Goal: Communication & Community: Ask a question

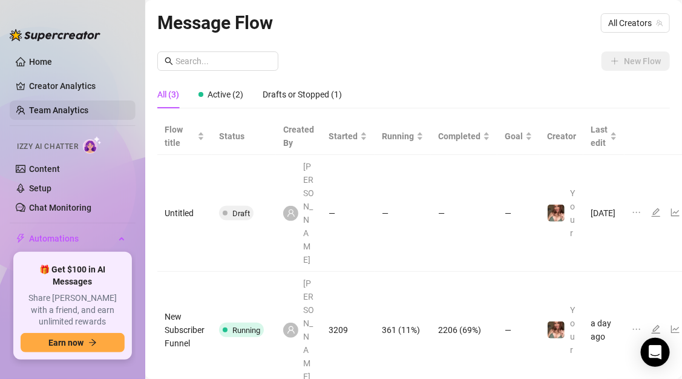
click at [70, 111] on link "Team Analytics" at bounding box center [58, 110] width 59 height 10
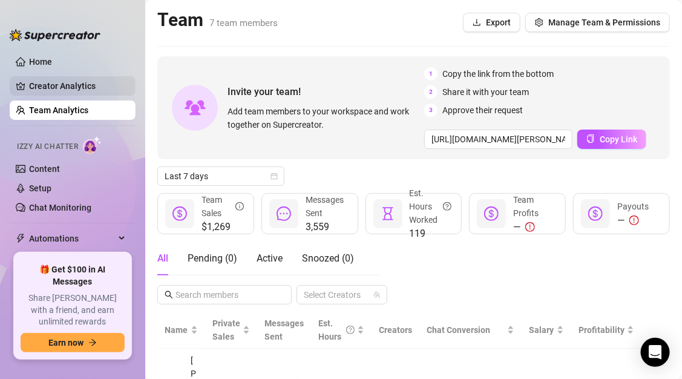
click at [73, 78] on link "Creator Analytics" at bounding box center [77, 85] width 97 height 19
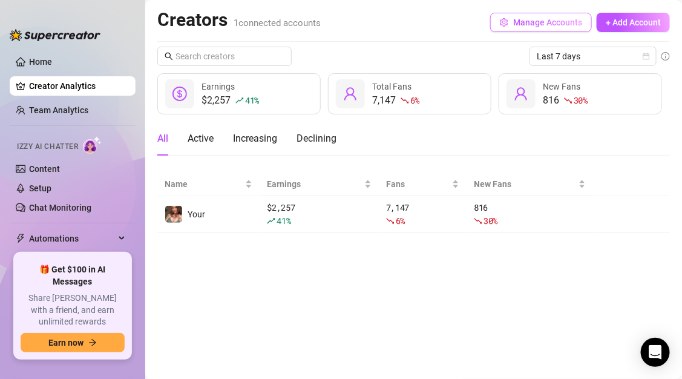
click at [502, 19] on icon "setting" at bounding box center [504, 22] width 8 height 8
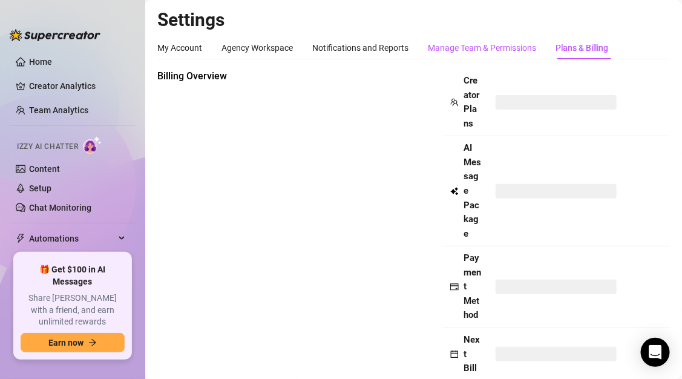
click at [443, 47] on div "Manage Team & Permissions" at bounding box center [482, 47] width 108 height 13
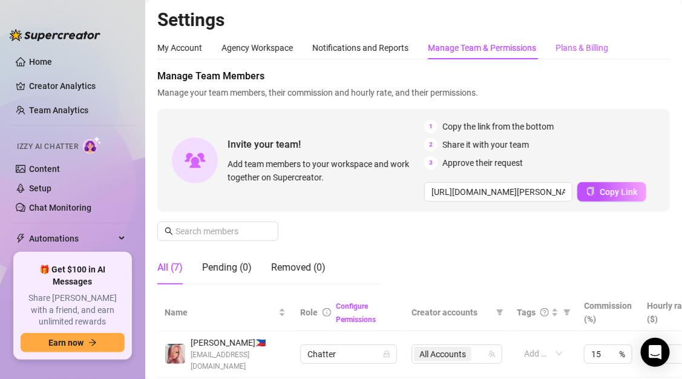
click at [590, 44] on div "Plans & Billing" at bounding box center [582, 47] width 53 height 13
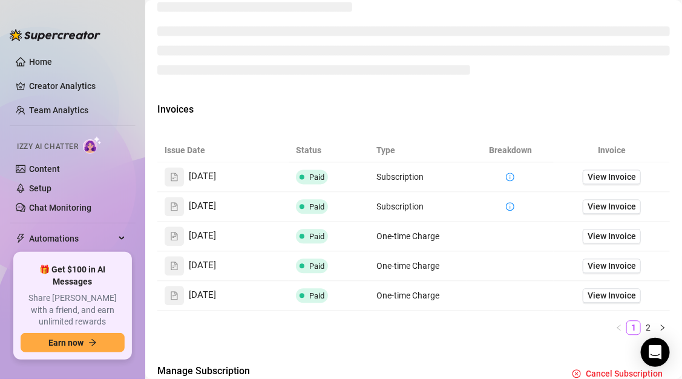
scroll to position [670, 0]
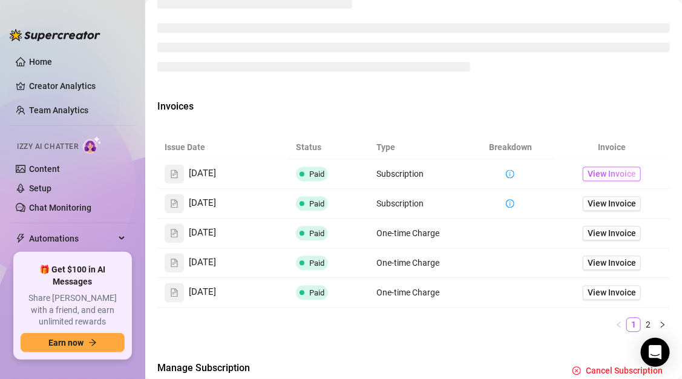
click at [590, 181] on span "View Invoice" at bounding box center [612, 174] width 48 height 13
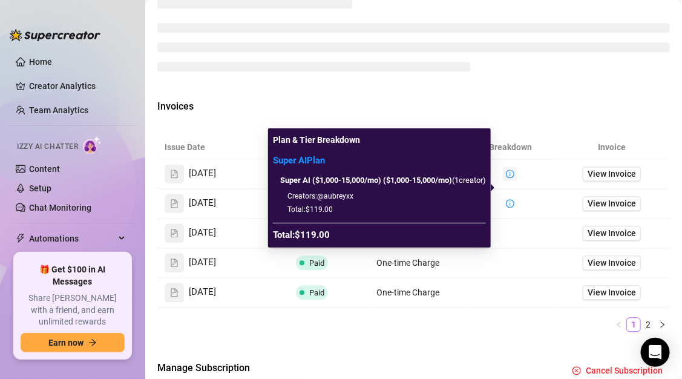
click at [506, 179] on icon "info-circle" at bounding box center [510, 174] width 8 height 8
click at [507, 179] on icon "info-circle" at bounding box center [510, 174] width 8 height 8
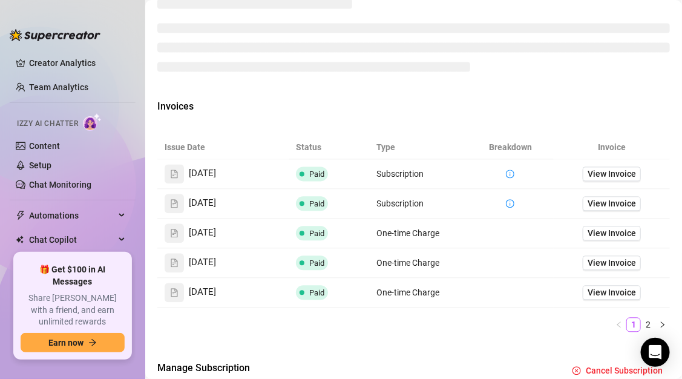
scroll to position [22, 0]
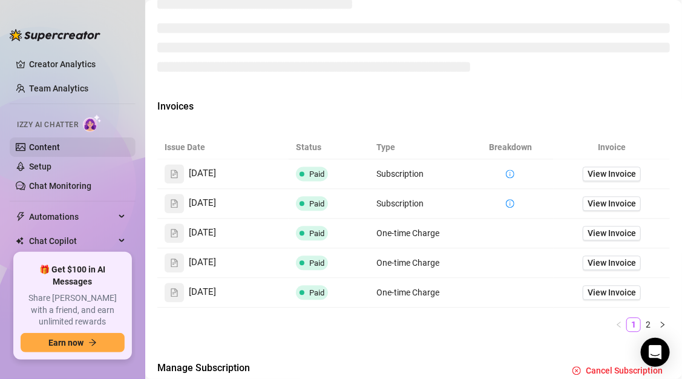
click at [60, 144] on link "Content" at bounding box center [44, 147] width 31 height 10
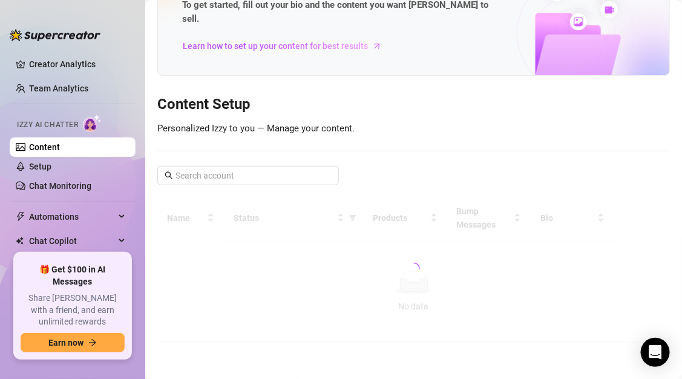
scroll to position [57, 0]
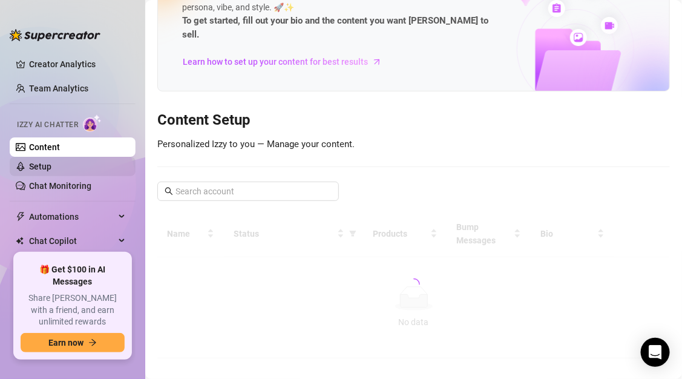
click at [51, 162] on link "Setup" at bounding box center [40, 167] width 22 height 10
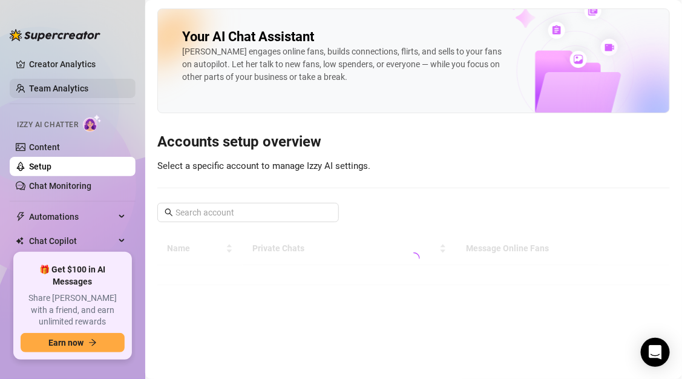
click at [74, 84] on link "Team Analytics" at bounding box center [58, 89] width 59 height 10
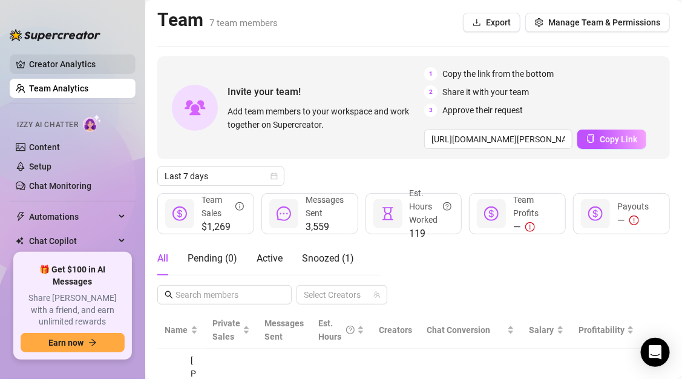
click at [72, 67] on link "Creator Analytics" at bounding box center [77, 63] width 97 height 19
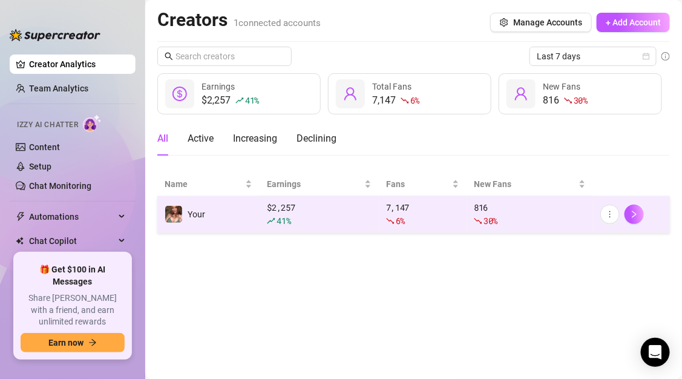
click at [329, 225] on div "41 %" at bounding box center [319, 220] width 104 height 13
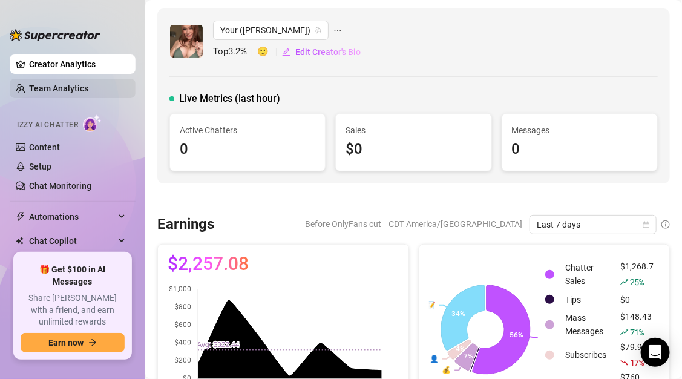
click at [71, 87] on link "Team Analytics" at bounding box center [58, 89] width 59 height 10
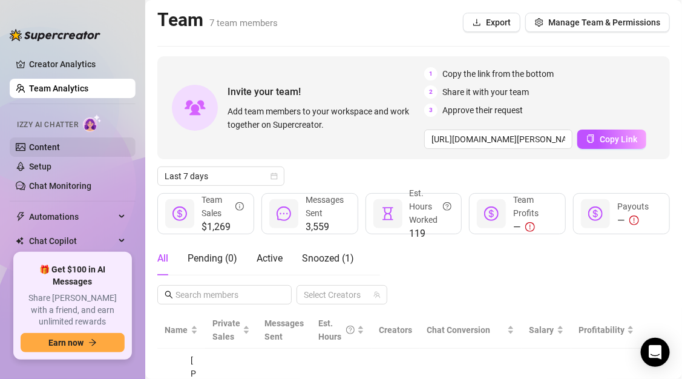
click at [43, 152] on link "Content" at bounding box center [44, 147] width 31 height 10
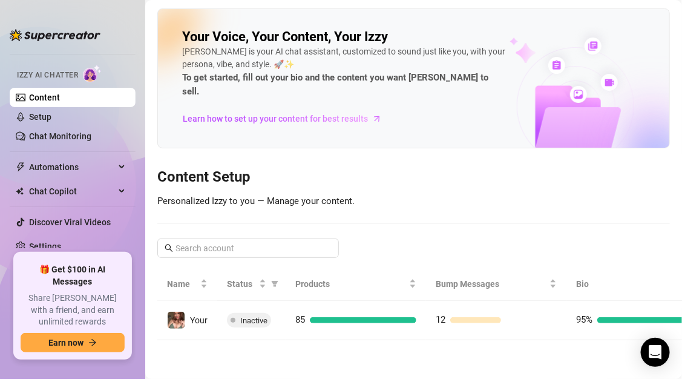
scroll to position [38, 0]
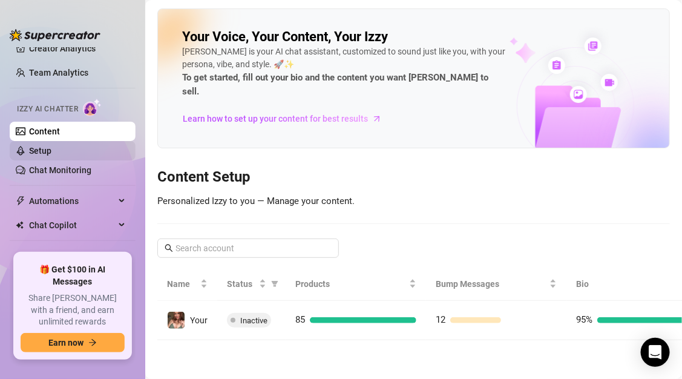
click at [51, 152] on link "Setup" at bounding box center [40, 151] width 22 height 10
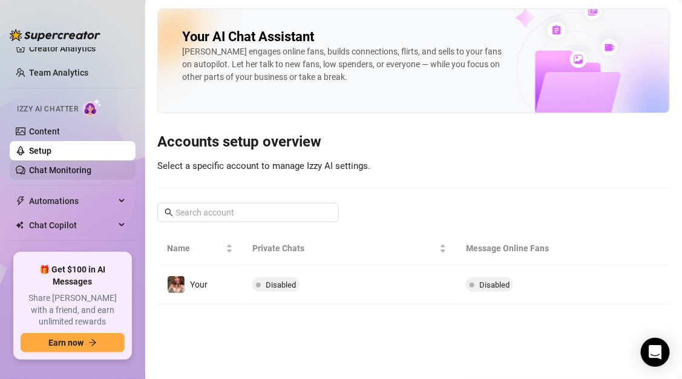
click at [68, 175] on link "Chat Monitoring" at bounding box center [60, 170] width 62 height 10
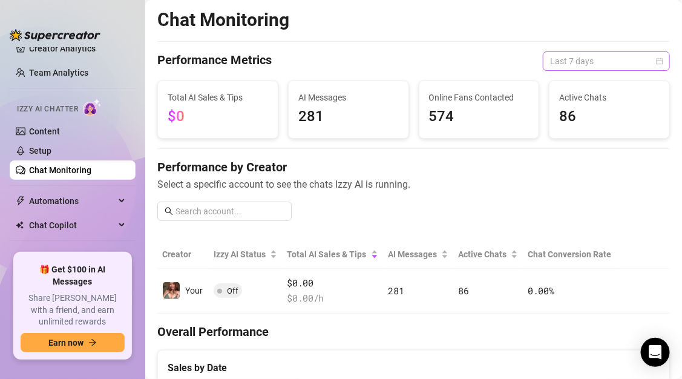
click at [611, 57] on span "Last 7 days" at bounding box center [606, 61] width 113 height 18
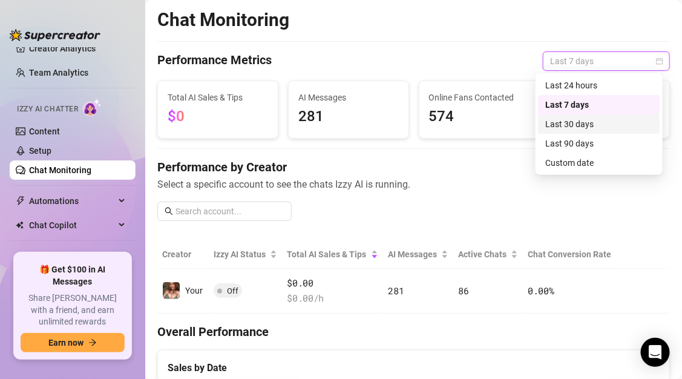
click at [607, 129] on div "Last 30 days" at bounding box center [599, 123] width 108 height 13
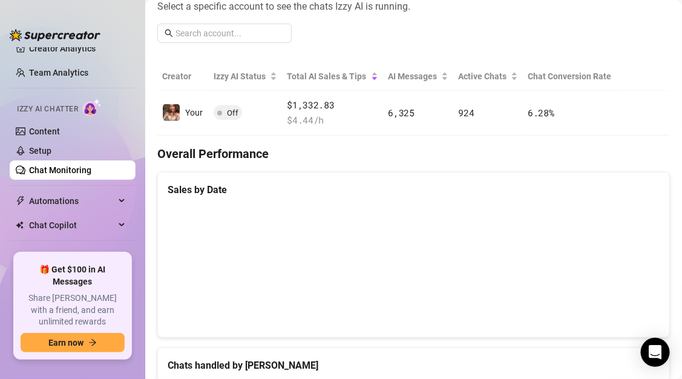
scroll to position [177, 0]
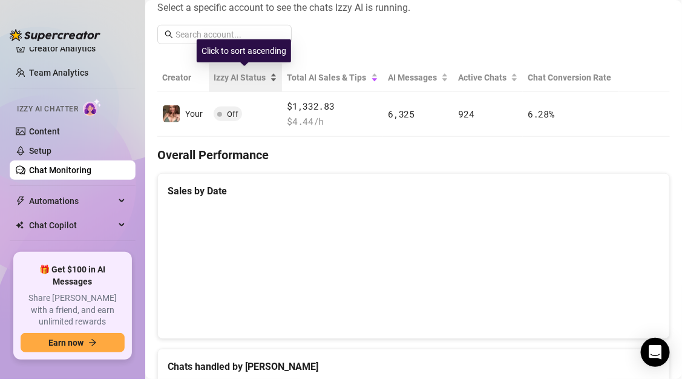
click at [246, 77] on span "Izzy AI Status" at bounding box center [241, 77] width 54 height 13
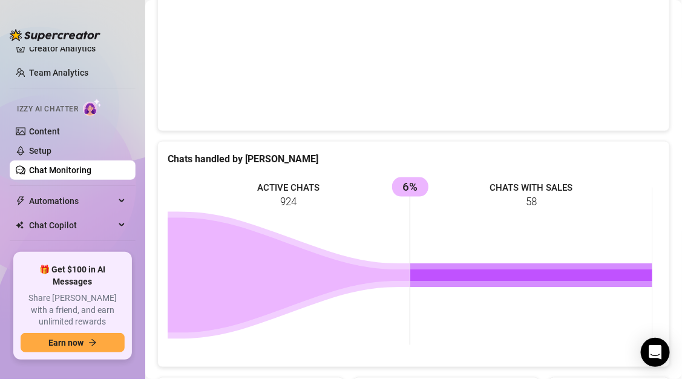
scroll to position [384, 0]
click at [508, 188] on rect at bounding box center [410, 267] width 485 height 182
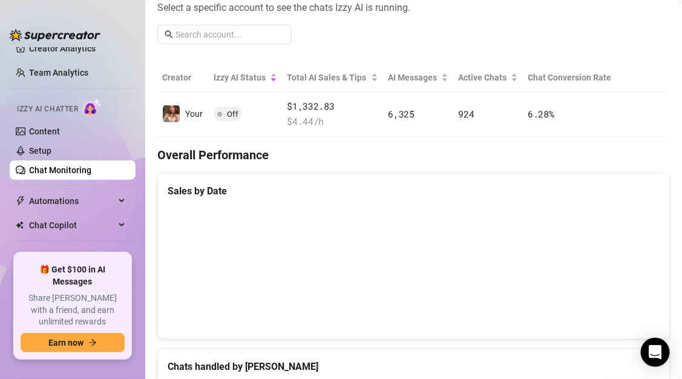
scroll to position [175, 0]
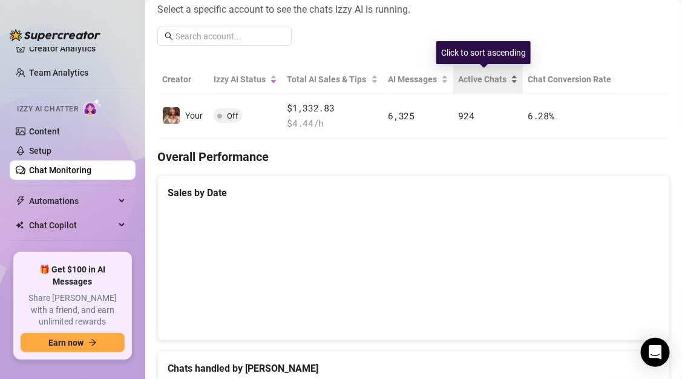
click at [466, 79] on span "Active Chats" at bounding box center [483, 79] width 50 height 13
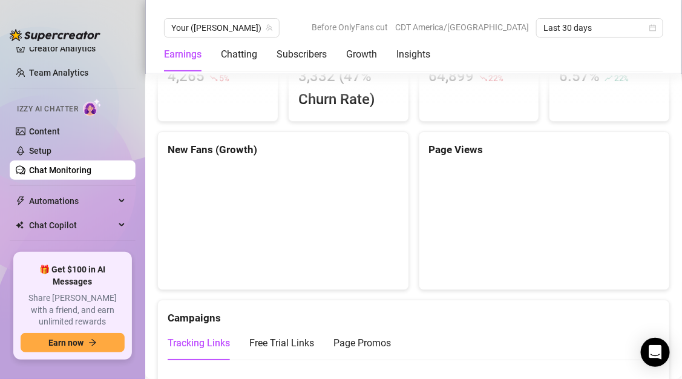
scroll to position [1014, 0]
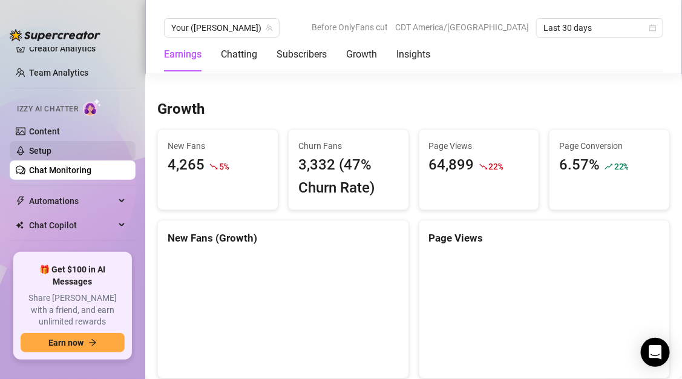
click at [43, 148] on link "Setup" at bounding box center [40, 151] width 22 height 10
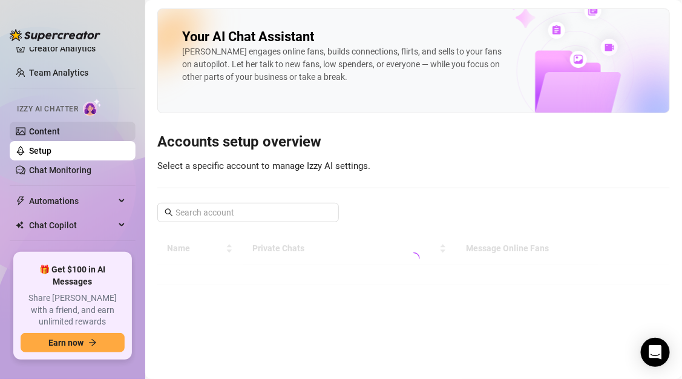
click at [51, 130] on link "Content" at bounding box center [44, 132] width 31 height 10
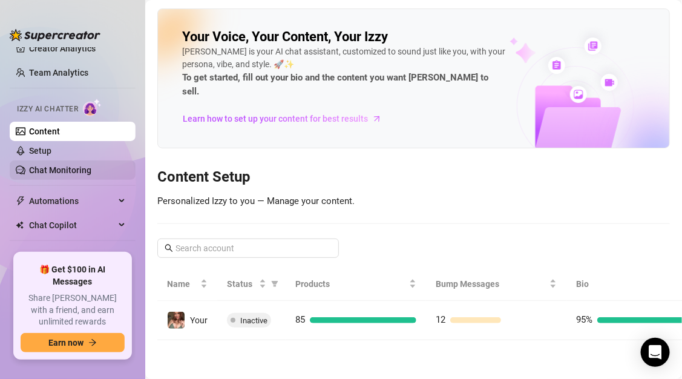
click at [84, 171] on link "Chat Monitoring" at bounding box center [60, 170] width 62 height 10
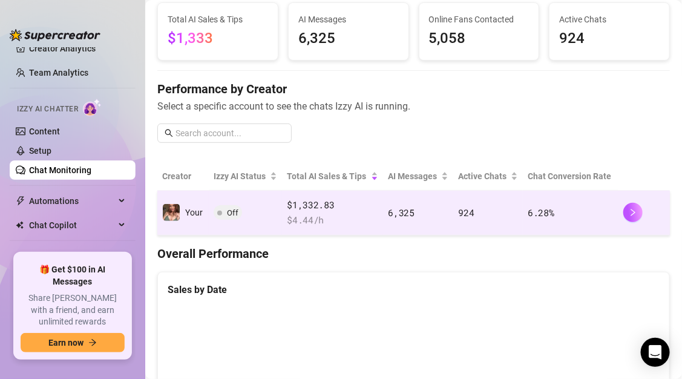
scroll to position [79, 0]
click at [316, 217] on span "$ 4.44 /h" at bounding box center [332, 219] width 91 height 15
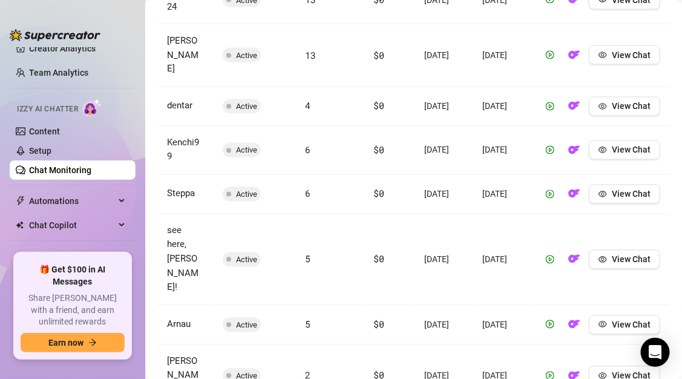
scroll to position [680, 0]
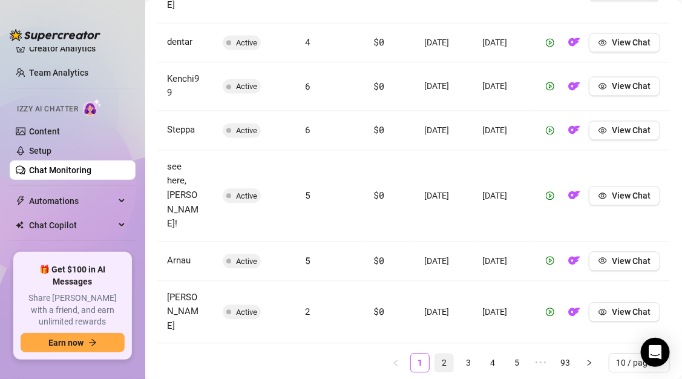
click at [442, 354] on link "2" at bounding box center [444, 363] width 18 height 18
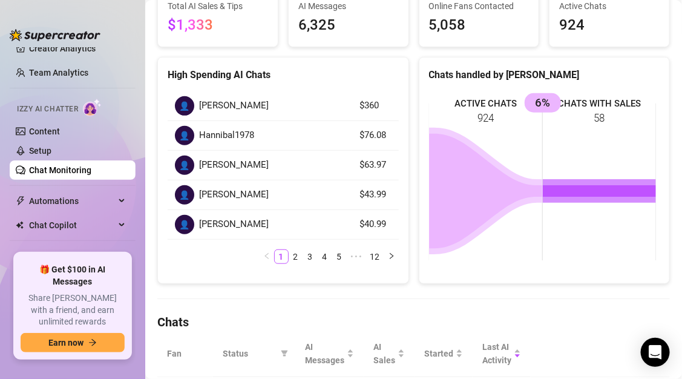
scroll to position [122, 0]
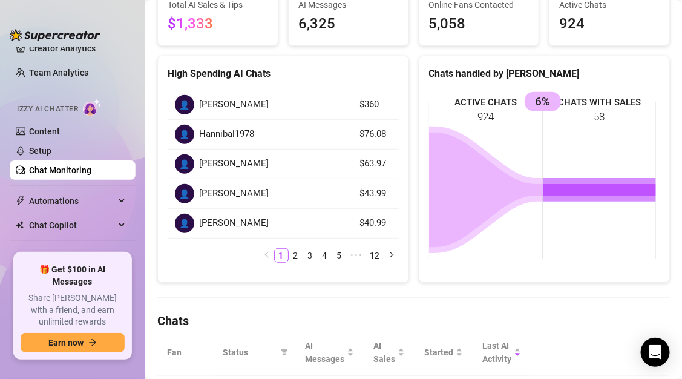
click at [69, 168] on link "Chat Monitoring" at bounding box center [60, 170] width 62 height 10
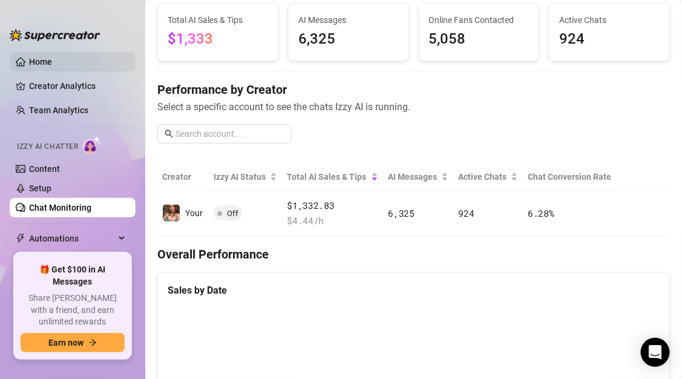
click at [52, 67] on link "Home" at bounding box center [40, 62] width 23 height 10
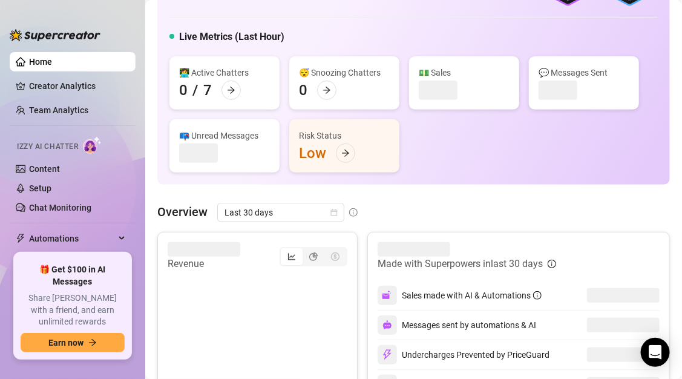
click at [88, 123] on ul "Home Creator Analytics Team Analytics Izzy AI Chatter Content Setup Chat Monito…" at bounding box center [73, 147] width 126 height 201
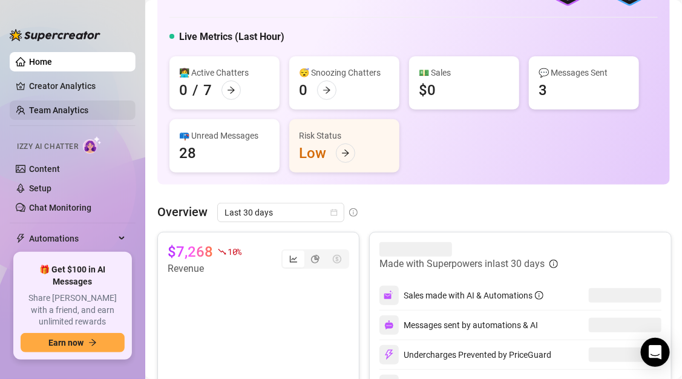
click at [88, 115] on link "Team Analytics" at bounding box center [58, 110] width 59 height 10
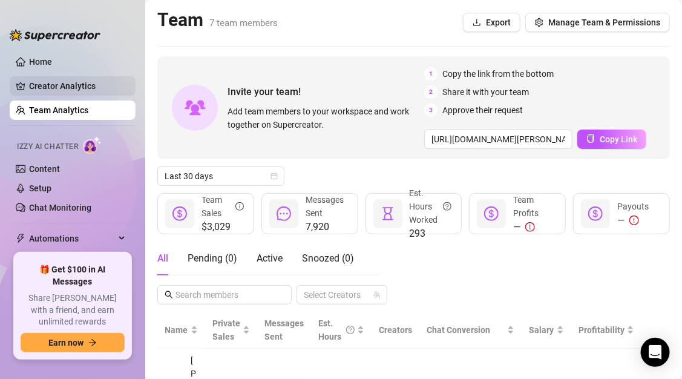
click at [76, 85] on link "Creator Analytics" at bounding box center [77, 85] width 97 height 19
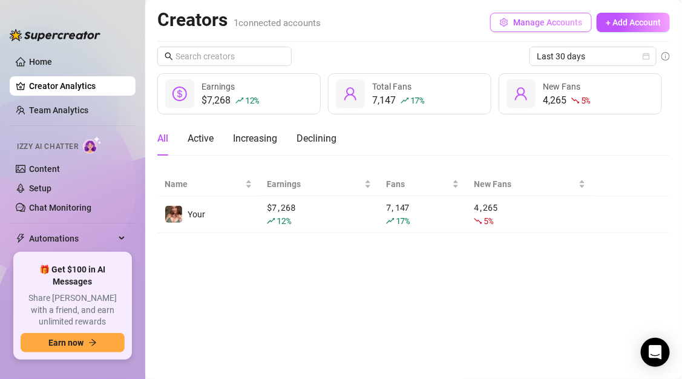
click at [521, 16] on button "Manage Accounts" at bounding box center [541, 22] width 102 height 19
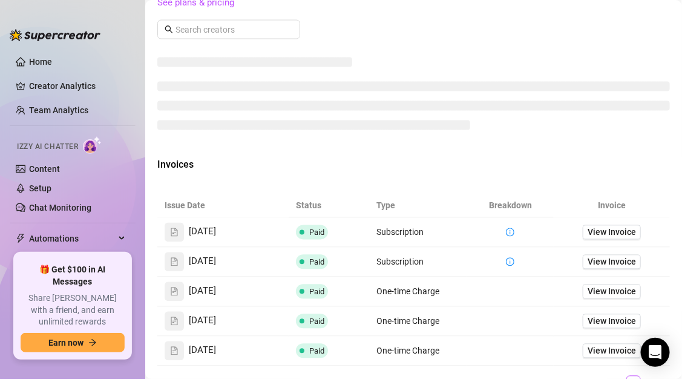
scroll to position [614, 0]
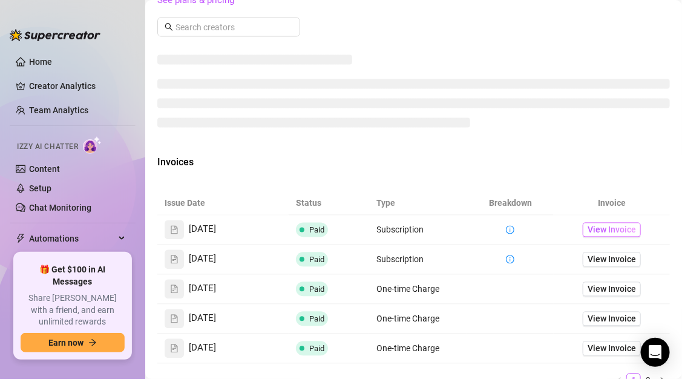
click at [611, 237] on span "View Invoice" at bounding box center [612, 229] width 48 height 13
click at [62, 105] on link "Team Analytics" at bounding box center [58, 110] width 59 height 10
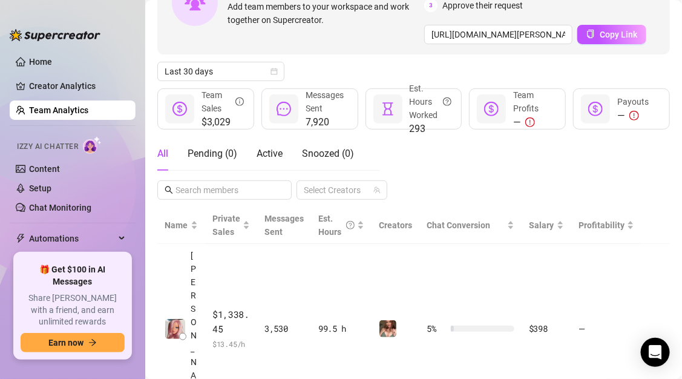
scroll to position [106, 0]
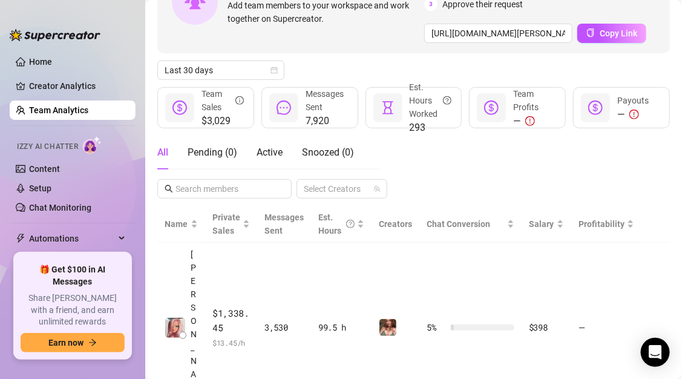
click at [63, 223] on ul "Home Creator Analytics Team Analytics Izzy AI Chatter Content Setup Chat Monito…" at bounding box center [73, 147] width 126 height 201
click at [63, 212] on link "Chat Monitoring" at bounding box center [60, 208] width 62 height 10
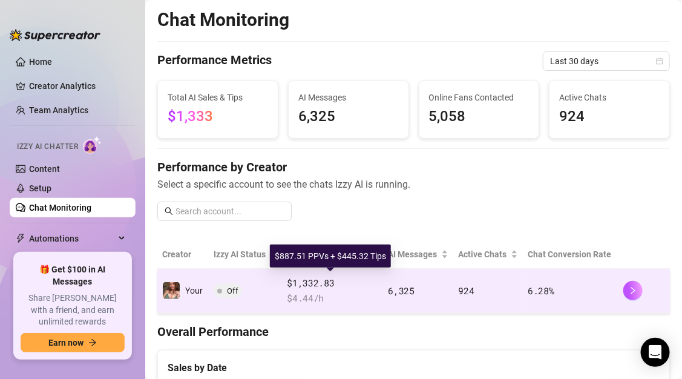
click at [364, 289] on span "$1,332.83" at bounding box center [332, 283] width 91 height 15
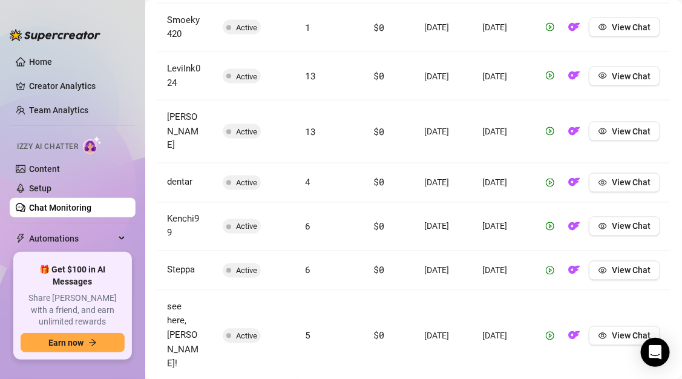
scroll to position [680, 0]
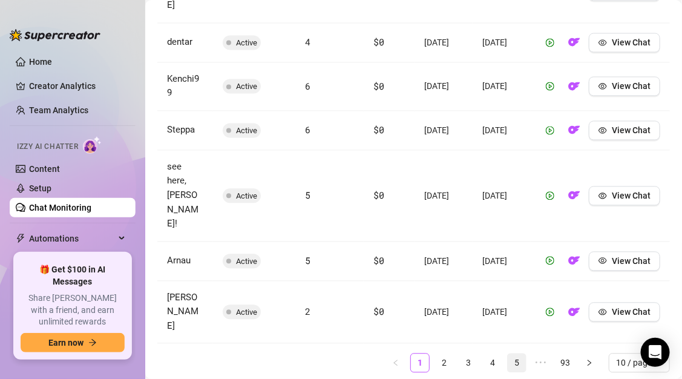
click at [508, 354] on link "5" at bounding box center [517, 363] width 18 height 18
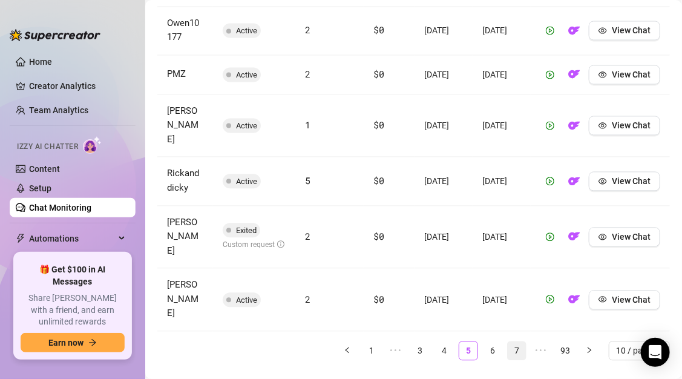
click at [512, 342] on link "7" at bounding box center [517, 351] width 18 height 18
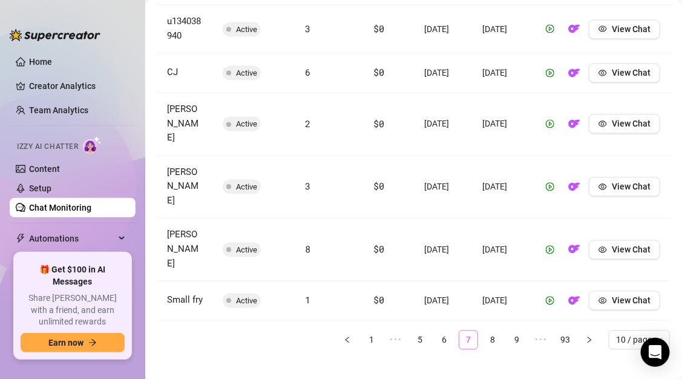
scroll to position [677, 0]
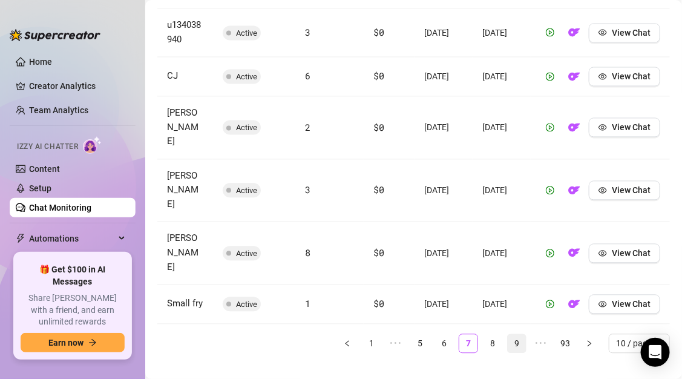
click at [512, 335] on link "9" at bounding box center [517, 344] width 18 height 18
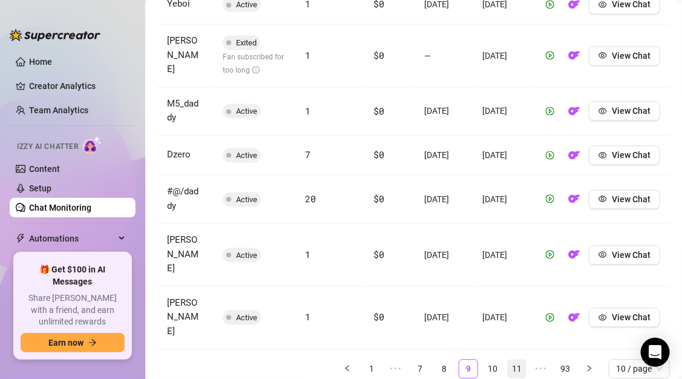
click at [513, 360] on link "11" at bounding box center [517, 369] width 18 height 18
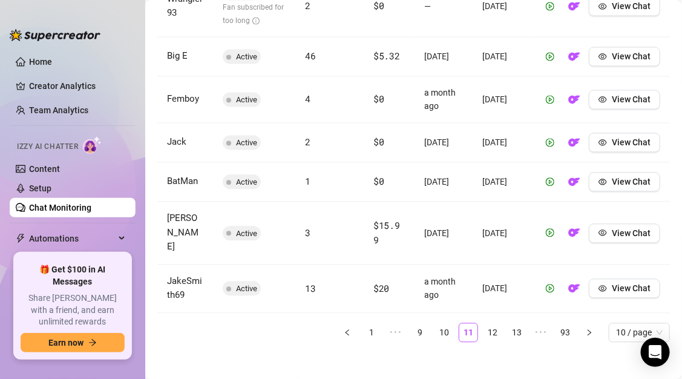
scroll to position [695, 0]
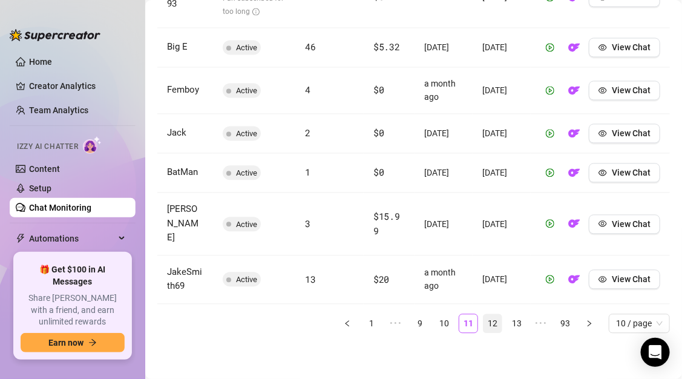
click at [485, 325] on link "12" at bounding box center [493, 323] width 18 height 18
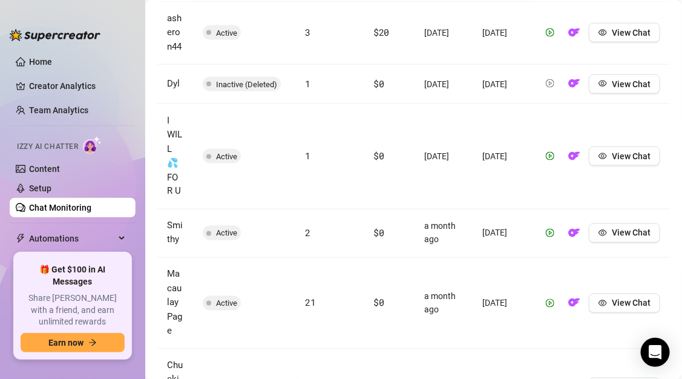
scroll to position [945, 0]
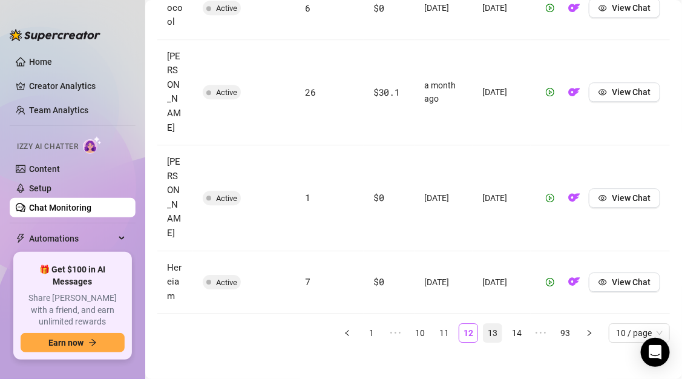
click at [488, 327] on link "13" at bounding box center [493, 333] width 18 height 18
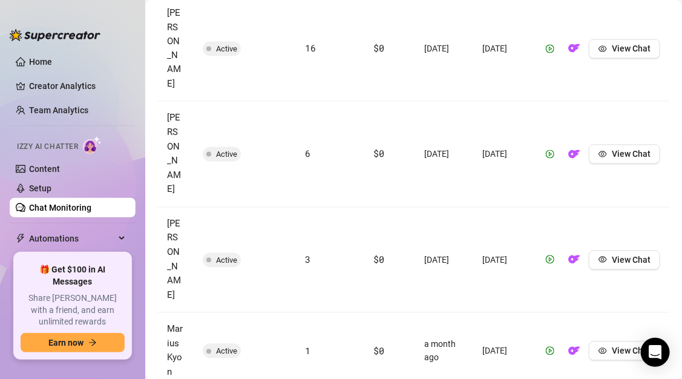
scroll to position [873, 0]
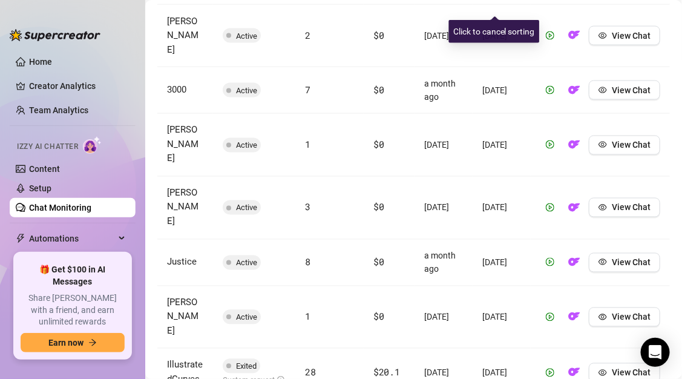
scroll to position [675, 0]
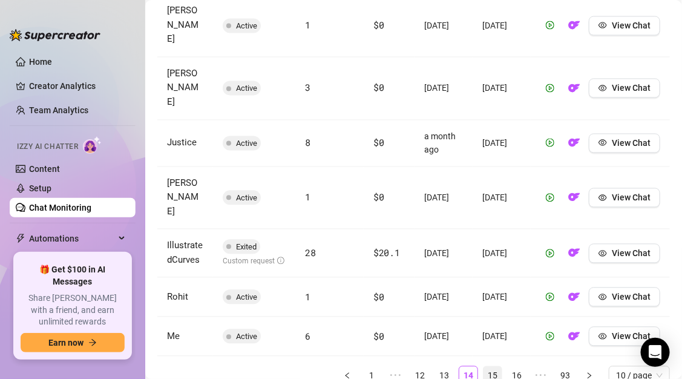
click at [488, 367] on link "15" at bounding box center [493, 376] width 18 height 18
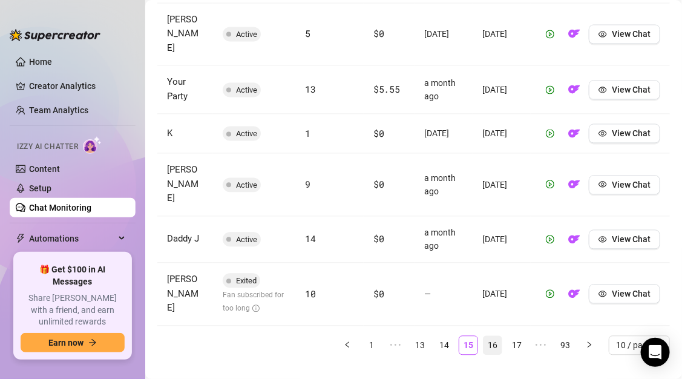
click at [491, 337] on link "16" at bounding box center [493, 346] width 18 height 18
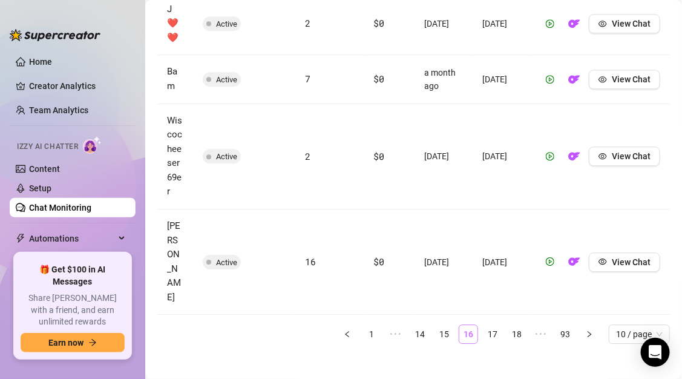
scroll to position [1004, 0]
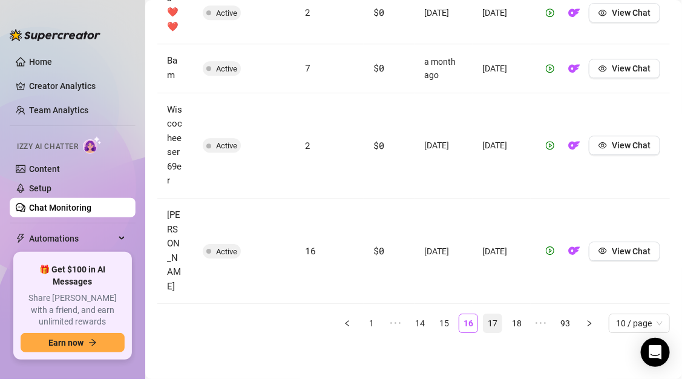
click at [487, 317] on link "17" at bounding box center [493, 323] width 18 height 18
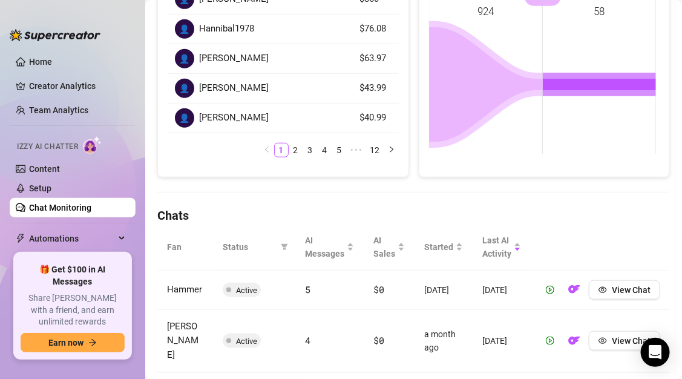
scroll to position [228, 0]
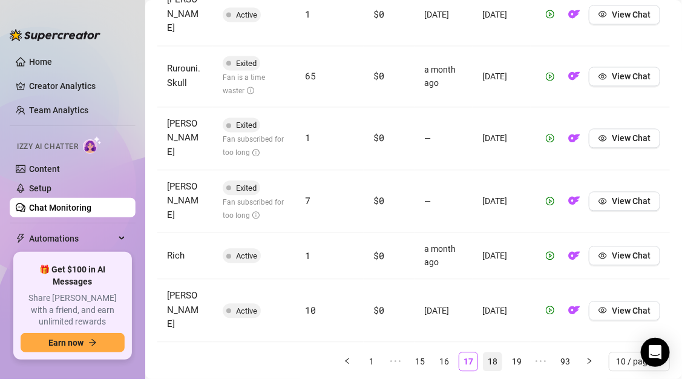
click at [491, 352] on link "18" at bounding box center [493, 361] width 18 height 18
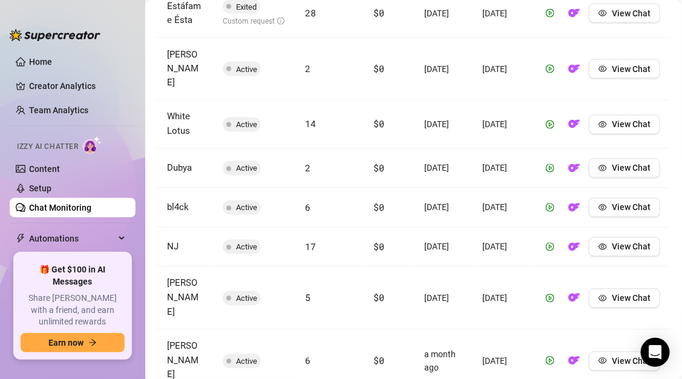
scroll to position [666, 0]
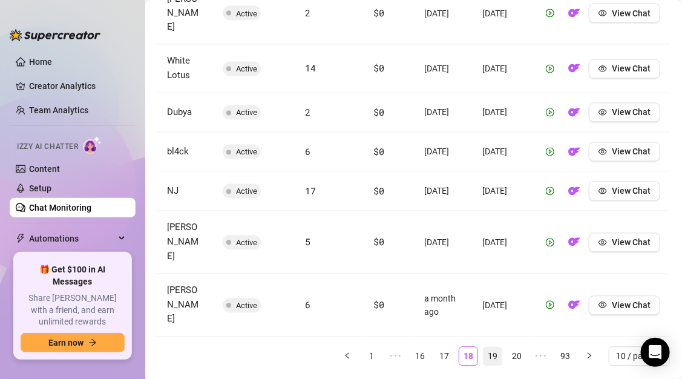
click at [491, 347] on link "19" at bounding box center [493, 356] width 18 height 18
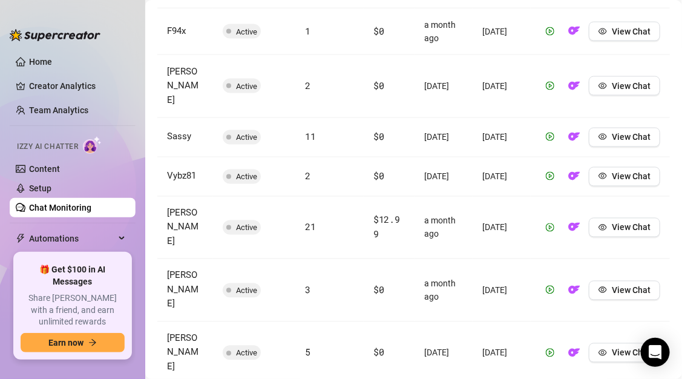
scroll to position [677, 0]
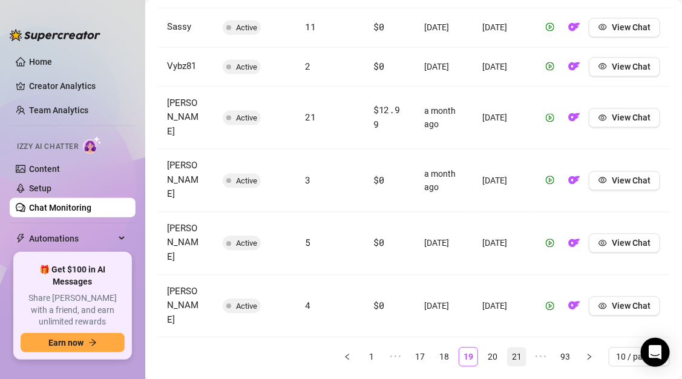
click at [508, 348] on link "21" at bounding box center [517, 357] width 18 height 18
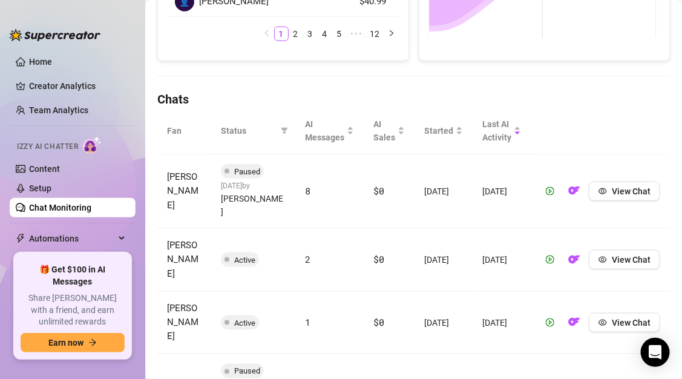
scroll to position [328, 0]
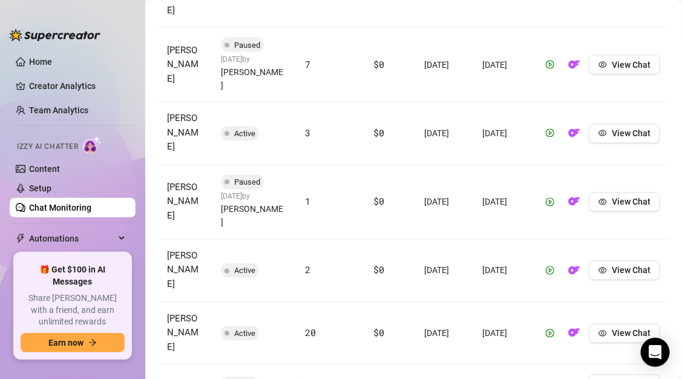
scroll to position [706, 0]
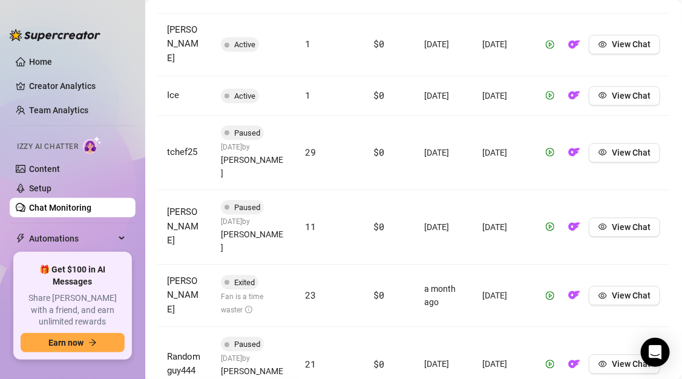
scroll to position [765, 0]
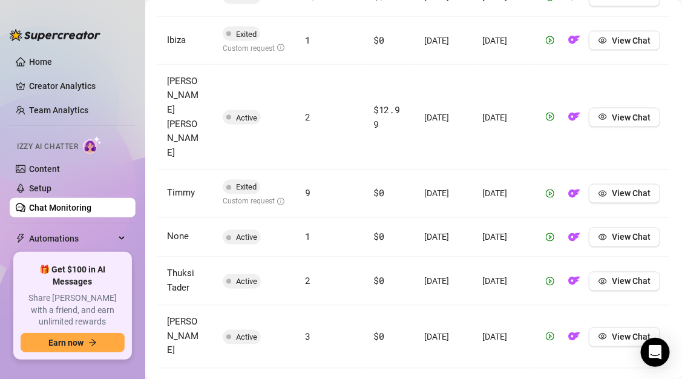
scroll to position [669, 0]
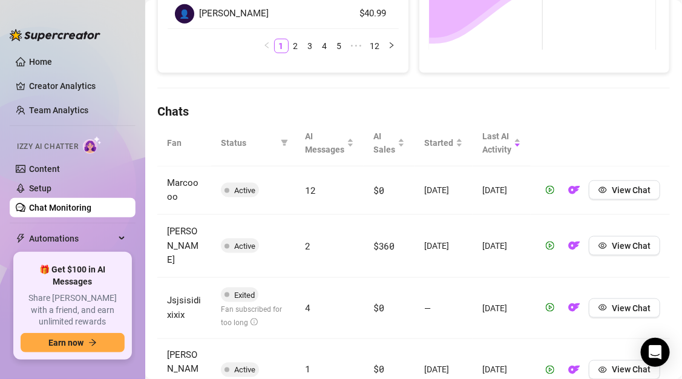
scroll to position [332, 0]
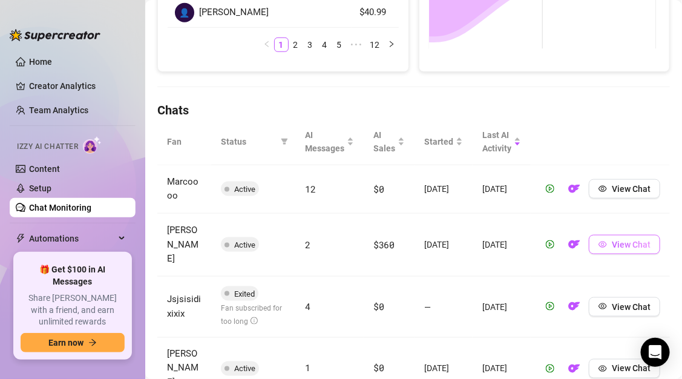
click at [619, 244] on span "View Chat" at bounding box center [631, 245] width 39 height 10
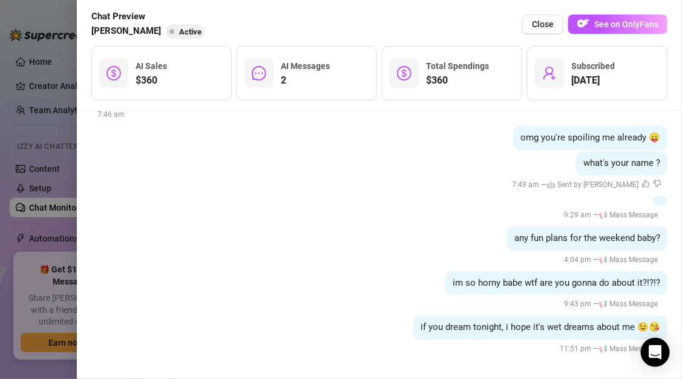
scroll to position [0, 0]
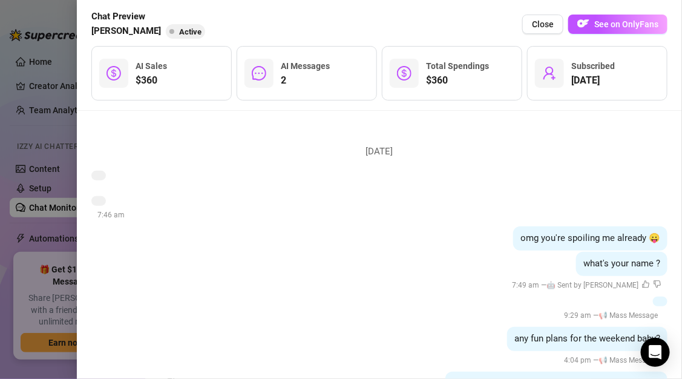
click at [44, 123] on div at bounding box center [341, 189] width 682 height 379
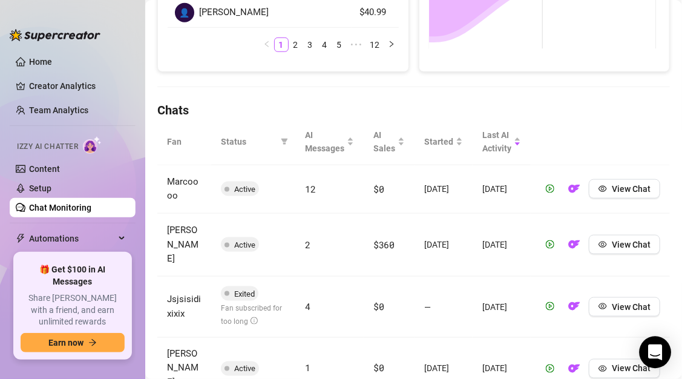
click at [654, 356] on icon "Open Intercom Messenger" at bounding box center [656, 352] width 16 height 16
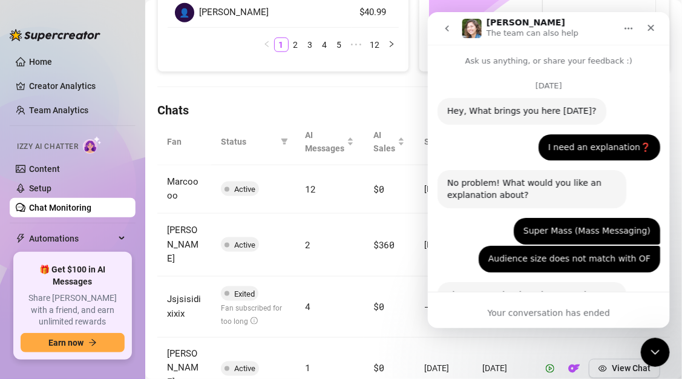
click at [447, 28] on icon "go back" at bounding box center [447, 28] width 10 height 10
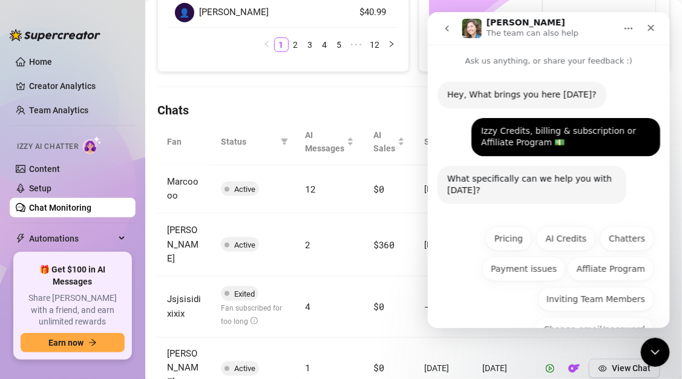
scroll to position [104, 0]
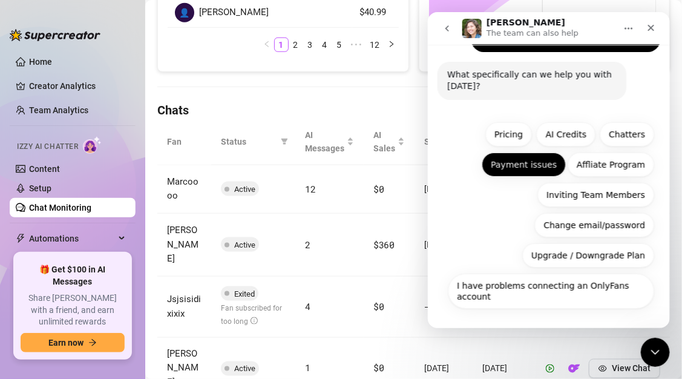
click at [518, 167] on button "Payment issues" at bounding box center [523, 164] width 84 height 24
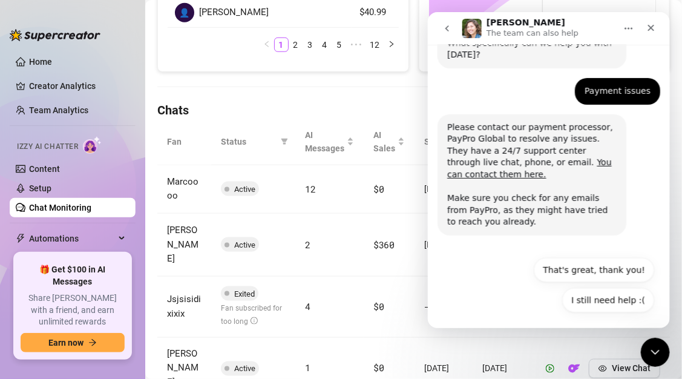
scroll to position [139, 0]
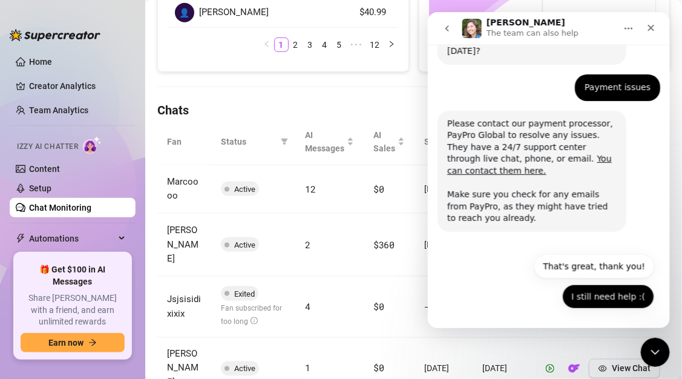
click at [602, 288] on button "I still need help :(" at bounding box center [608, 296] width 92 height 24
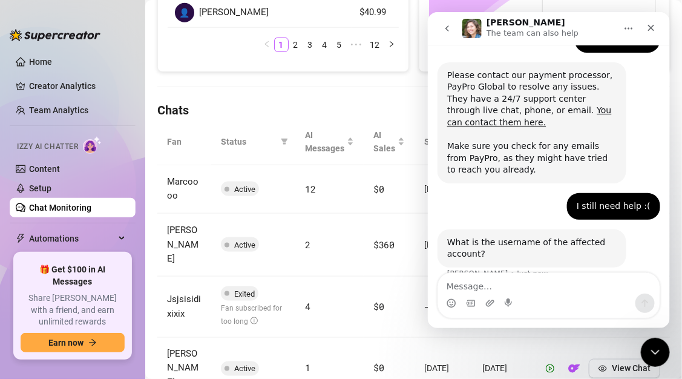
scroll to position [206, 0]
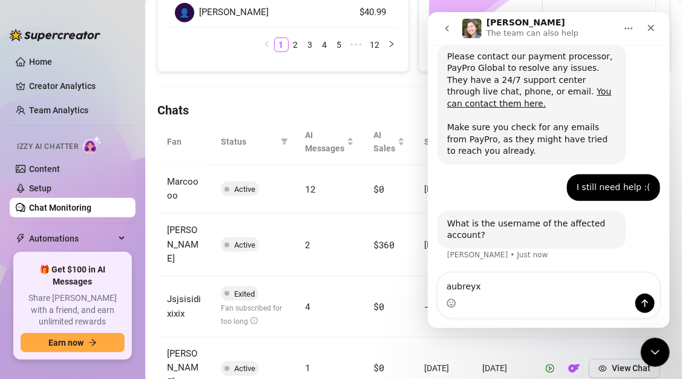
type textarea "aubreyxx"
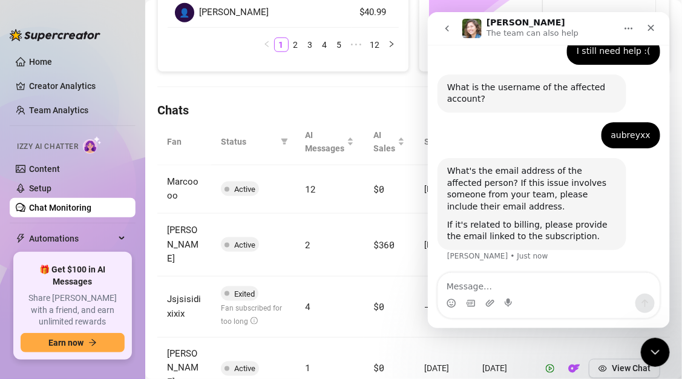
scroll to position [344, 0]
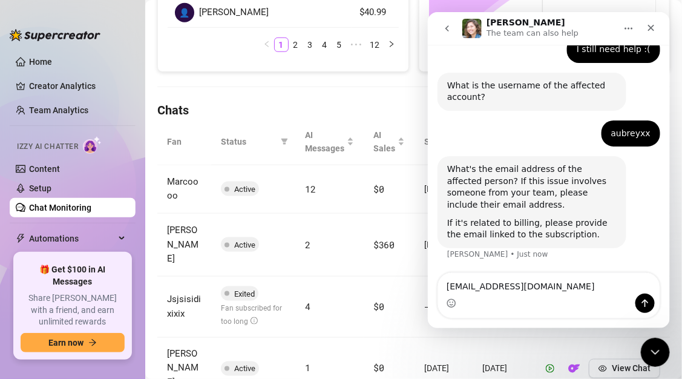
type textarea "[EMAIL_ADDRESS][DOMAIN_NAME]"
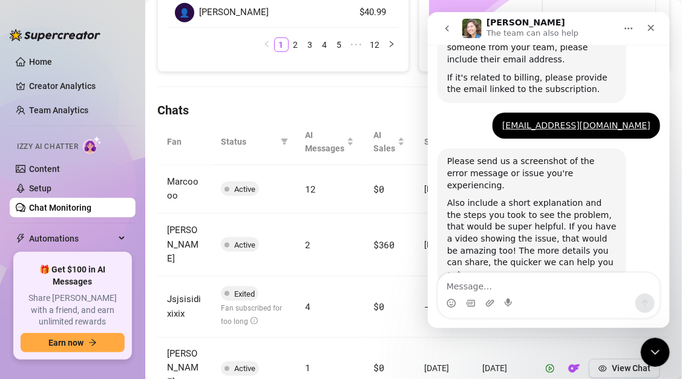
scroll to position [505, 0]
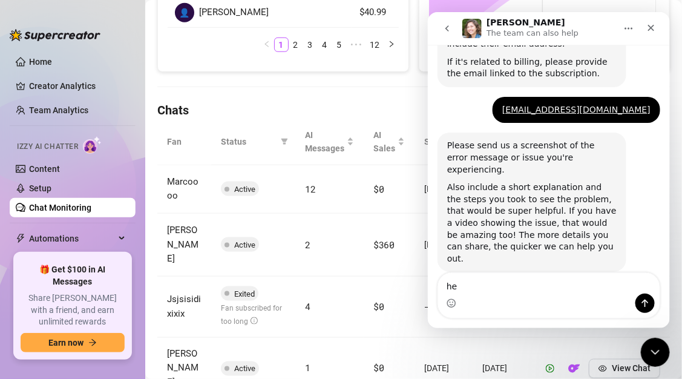
type textarea "h"
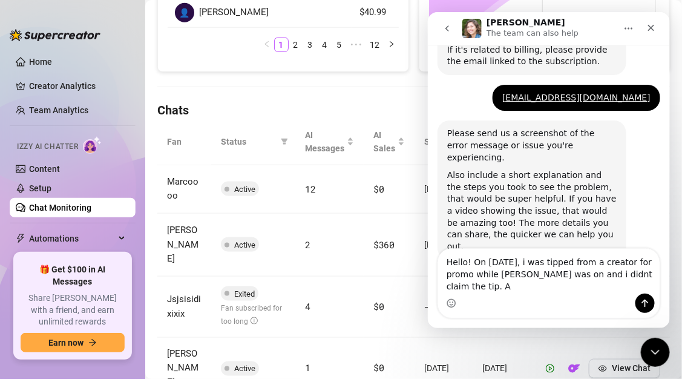
scroll to position [530, 0]
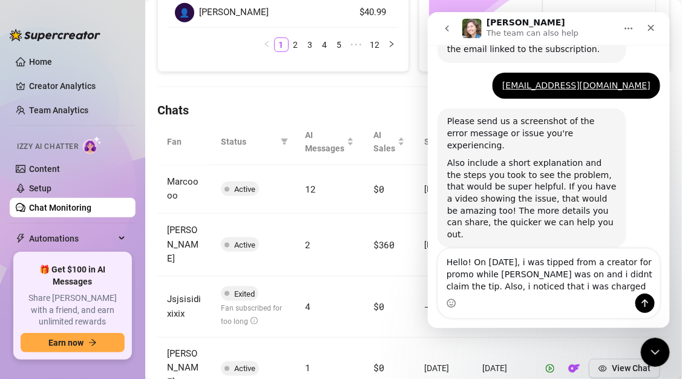
click at [587, 295] on div "Intercom messenger" at bounding box center [549, 302] width 222 height 19
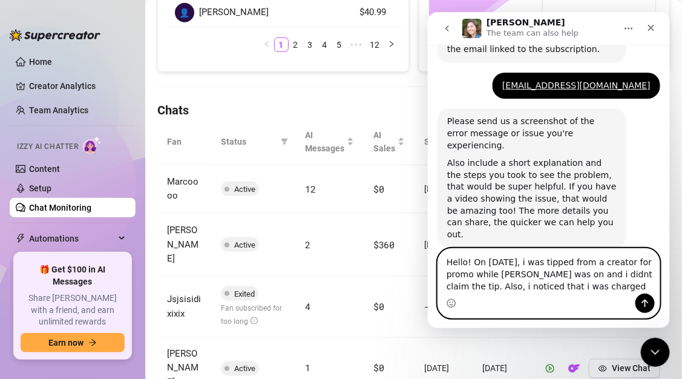
click at [585, 290] on textarea "Hello! On [DATE], i was tipped from a creator for promo while [PERSON_NAME] was…" at bounding box center [549, 270] width 222 height 45
click at [486, 276] on textarea "Hello! On [DATE], i was tipped from a creator for promo while [PERSON_NAME] was…" at bounding box center [549, 270] width 222 height 45
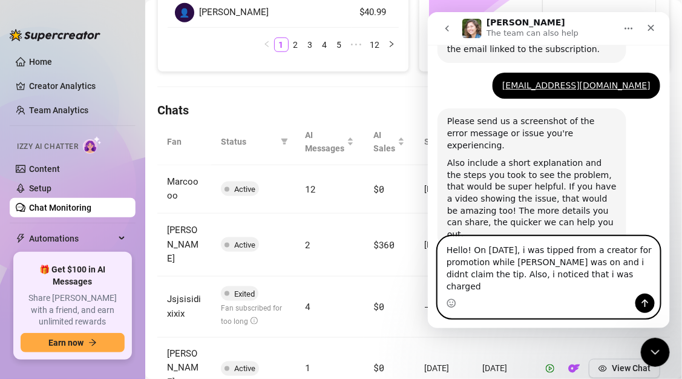
click at [595, 293] on textarea "Hello! On [DATE], i was tipped from a creator for promotion while [PERSON_NAME]…" at bounding box center [549, 264] width 222 height 57
click at [458, 286] on textarea "Hello! On [DATE], i was tipped from a creator for promotion while [PERSON_NAME]…" at bounding box center [549, 264] width 222 height 57
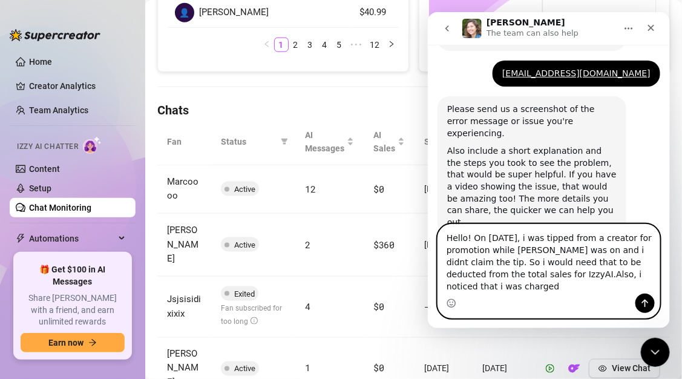
scroll to position [554, 0]
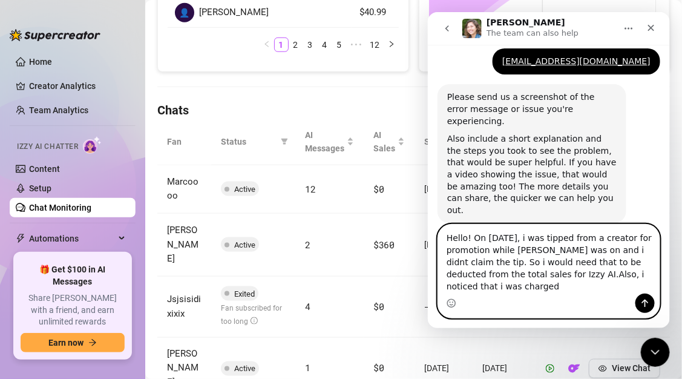
click at [528, 278] on textarea "Hello! On [DATE], i was tipped from a creator for promotion while [PERSON_NAME]…" at bounding box center [549, 258] width 222 height 69
click at [541, 288] on textarea "Hello! On [DATE], i was tipped from a creator for promotion while [PERSON_NAME]…" at bounding box center [549, 258] width 222 height 69
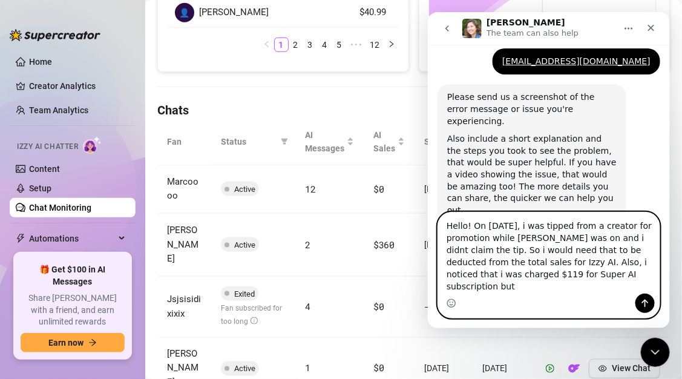
click at [621, 291] on textarea "Hello! On [DATE], i was tipped from a creator for promotion while [PERSON_NAME]…" at bounding box center [549, 252] width 222 height 81
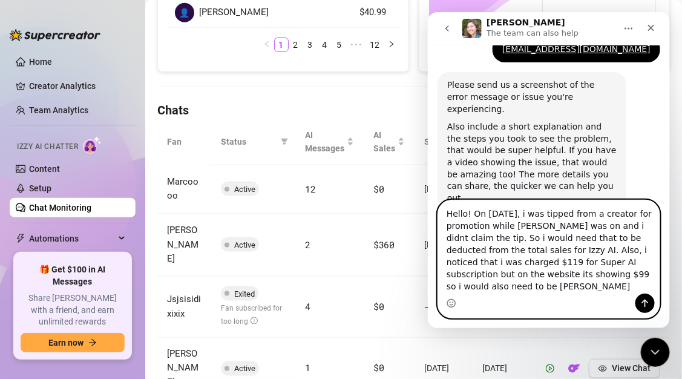
scroll to position [578, 0]
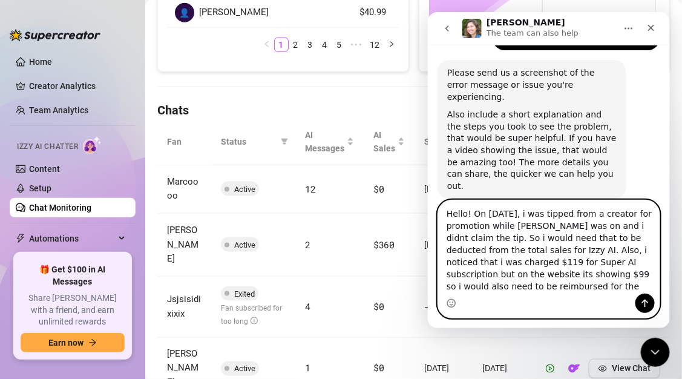
click at [565, 291] on textarea "Hello! On [DATE], i was tipped from a creator for promotion while [PERSON_NAME]…" at bounding box center [549, 246] width 222 height 93
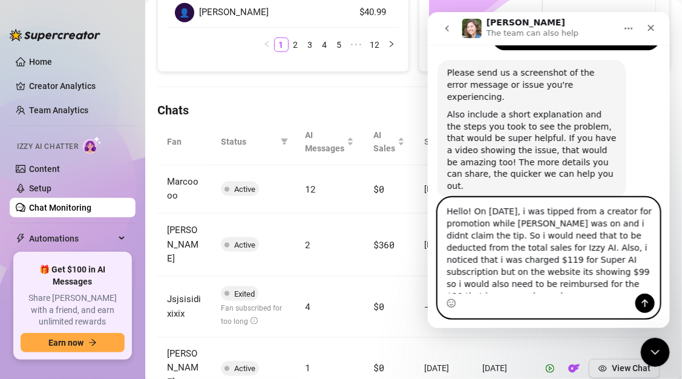
click at [487, 278] on textarea "Hello! On [DATE], i was tipped from a creator for promotion while [PERSON_NAME]…" at bounding box center [549, 245] width 222 height 96
click at [635, 290] on textarea "Hello! On [DATE], i was tipped from a creator for promotion while [PERSON_NAME]…" at bounding box center [549, 245] width 222 height 96
type textarea "Hello! On [DATE], i was tipped from a creator for promotion while [PERSON_NAME]…"
click at [648, 304] on icon "Send a message…" at bounding box center [645, 303] width 10 height 10
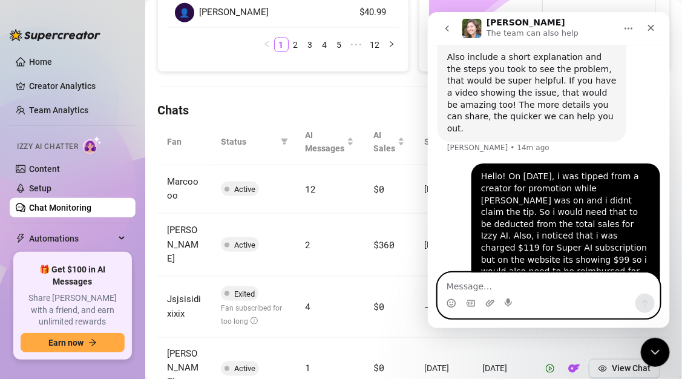
scroll to position [636, 0]
click at [487, 301] on icon "Upload attachment" at bounding box center [489, 302] width 8 height 7
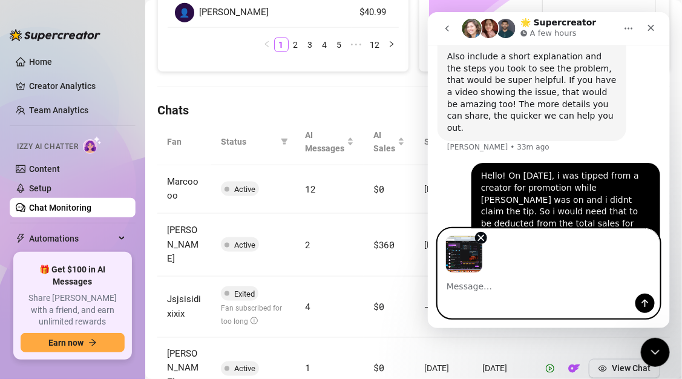
scroll to position [680, 0]
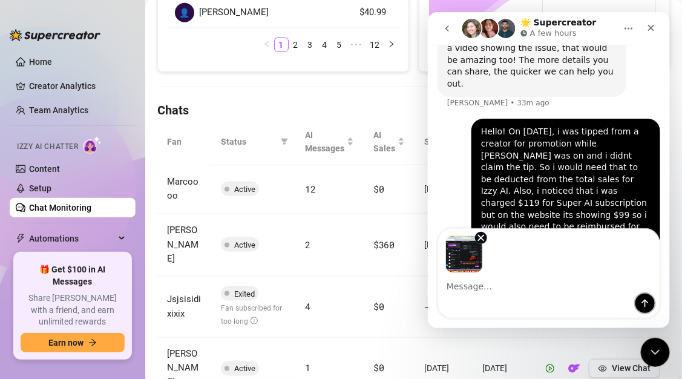
click at [643, 304] on icon "Send a message…" at bounding box center [645, 303] width 10 height 10
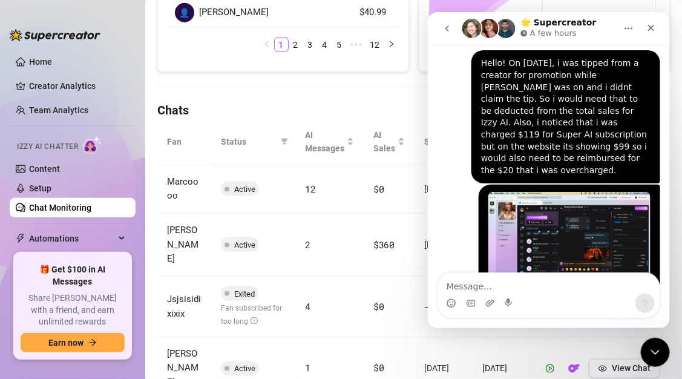
scroll to position [754, 0]
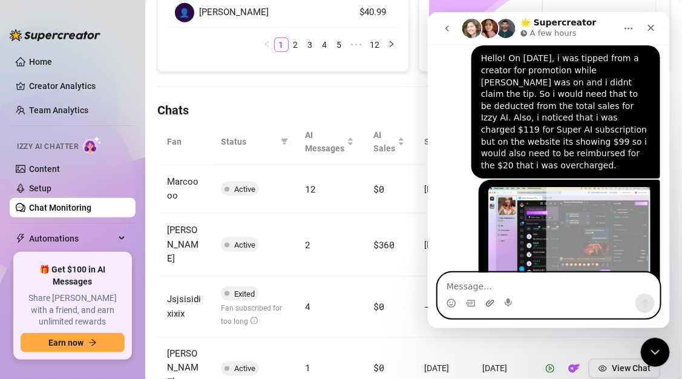
click at [492, 304] on icon "Upload attachment" at bounding box center [490, 303] width 10 height 10
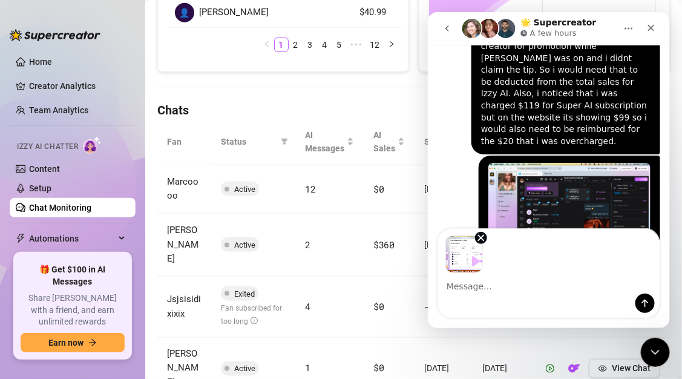
scroll to position [798, 0]
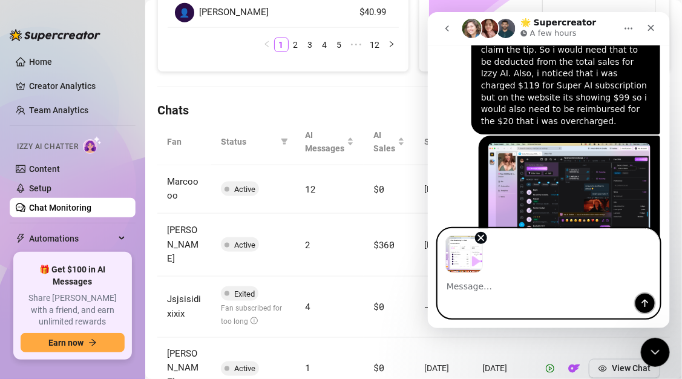
click at [643, 306] on icon "Send a message…" at bounding box center [645, 303] width 10 height 10
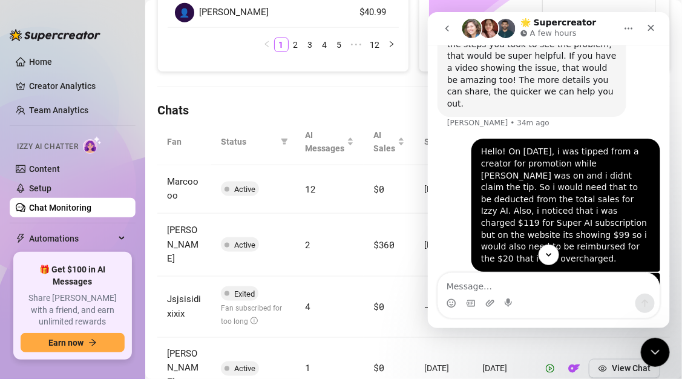
scroll to position [555, 0]
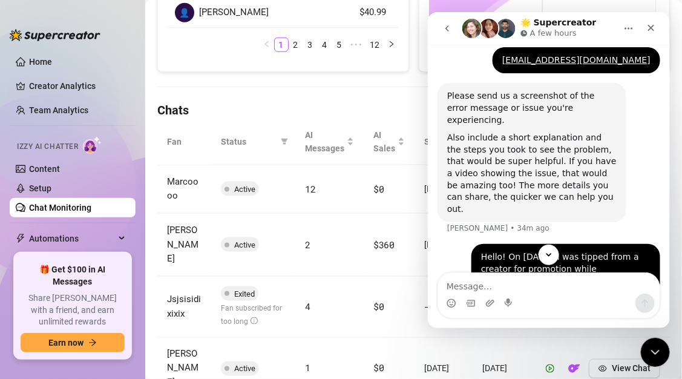
click at [653, 38] on div "Intercom messenger" at bounding box center [651, 27] width 22 height 23
click at [653, 33] on div "Close" at bounding box center [651, 27] width 22 height 22
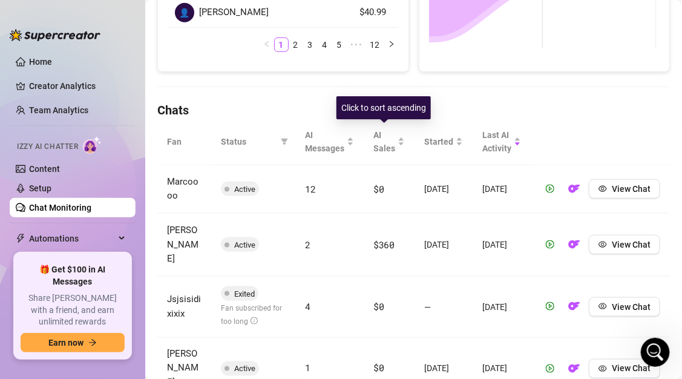
scroll to position [870, 0]
